Goal: Check status: Check status

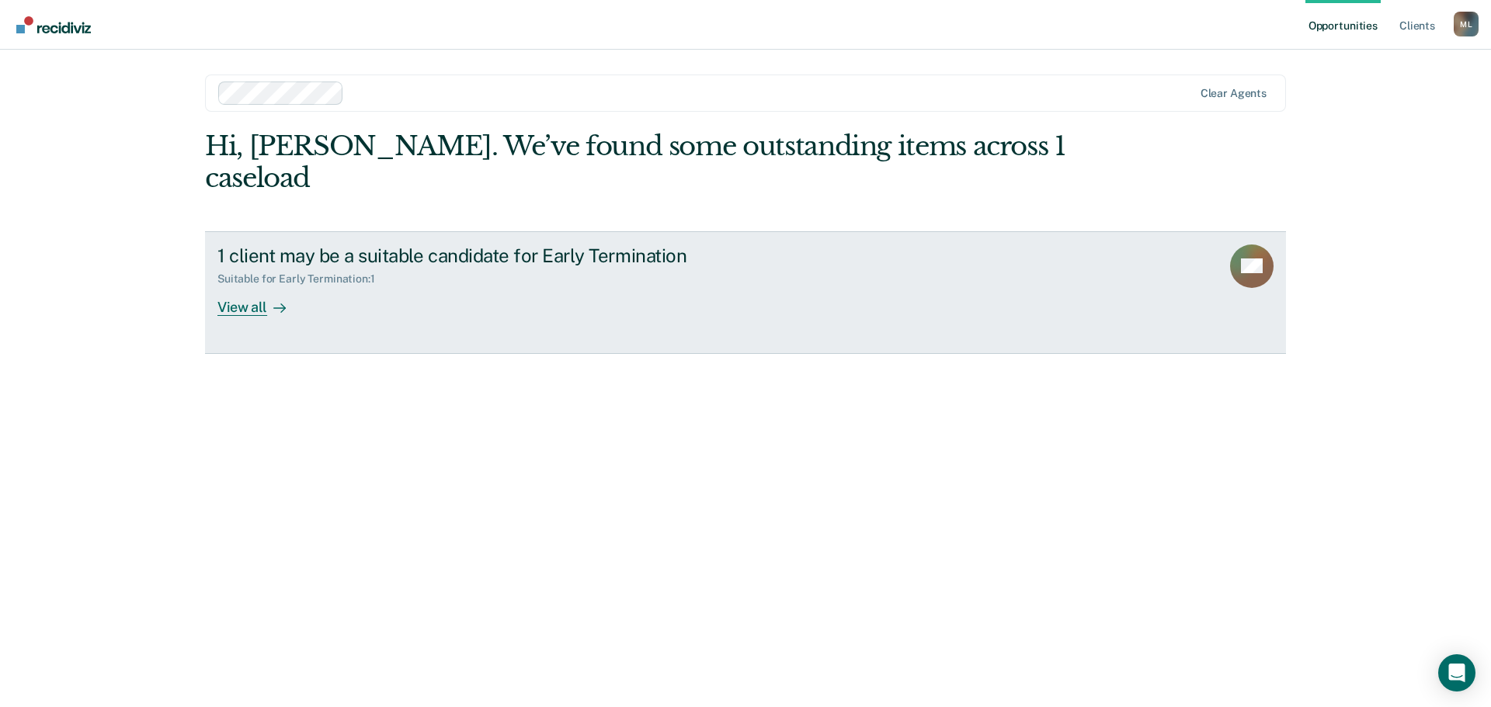
click at [248, 286] on div "View all" at bounding box center [260, 301] width 87 height 30
